Goal: Navigation & Orientation: Find specific page/section

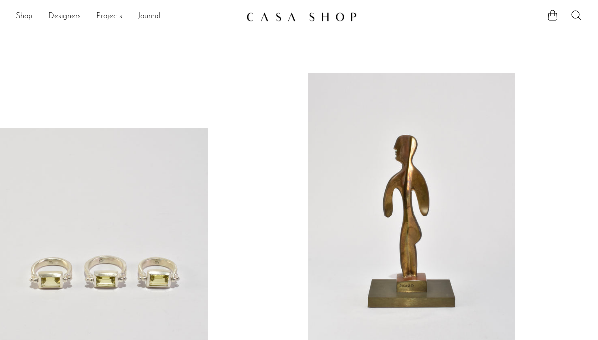
click at [154, 196] on link at bounding box center [104, 273] width 208 height 291
click at [318, 98] on link at bounding box center [412, 218] width 208 height 291
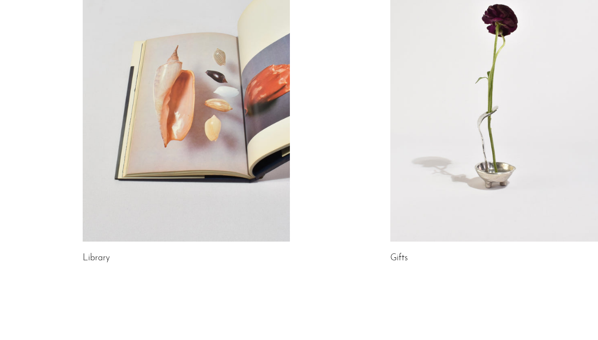
scroll to position [548, 0]
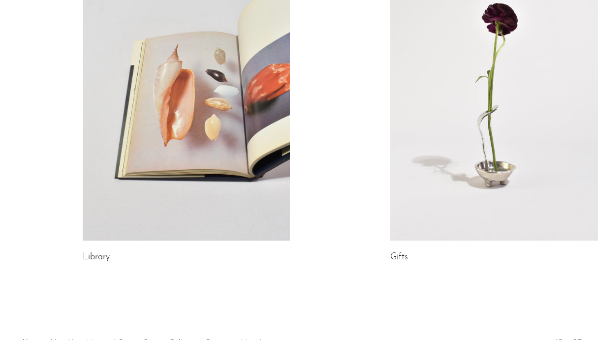
click at [466, 95] on link at bounding box center [495, 95] width 208 height 291
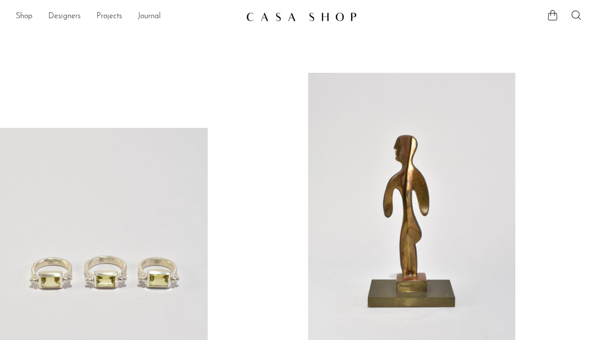
scroll to position [0, 0]
click at [65, 17] on link "Designers" at bounding box center [64, 16] width 33 height 13
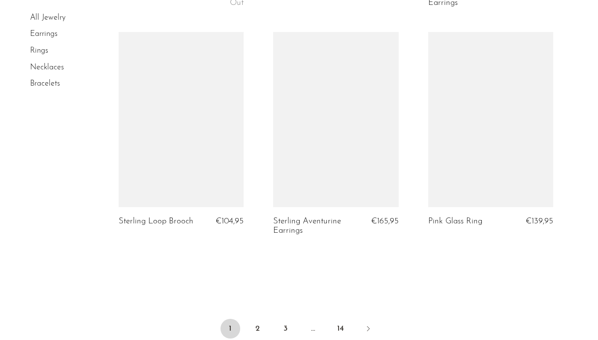
scroll to position [2579, 0]
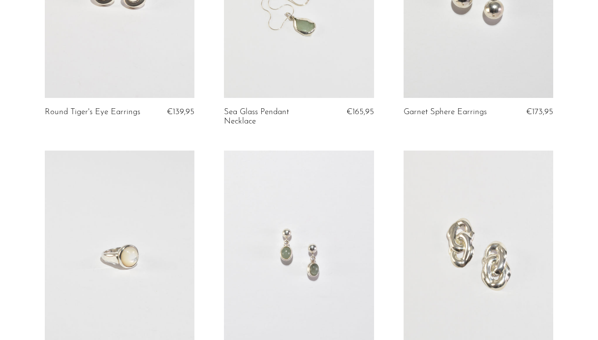
scroll to position [1488, 0]
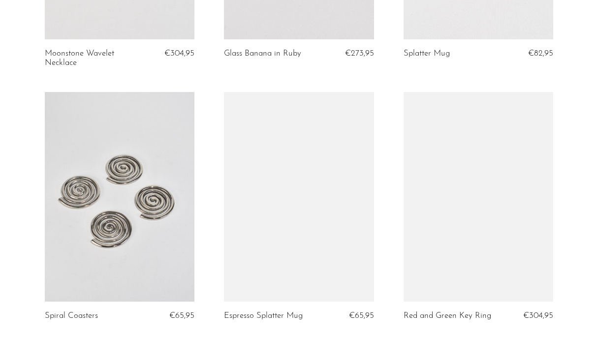
scroll to position [524, 0]
